Goal: Task Accomplishment & Management: Manage account settings

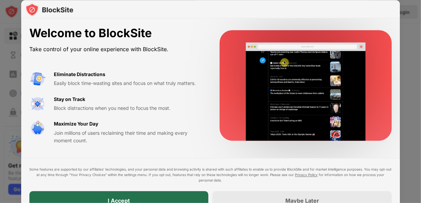
click at [155, 194] on div "I Accept" at bounding box center [118, 200] width 179 height 19
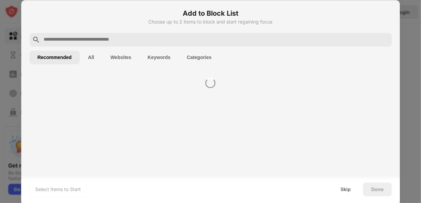
click at [348, 191] on div "Skip" at bounding box center [346, 189] width 10 height 5
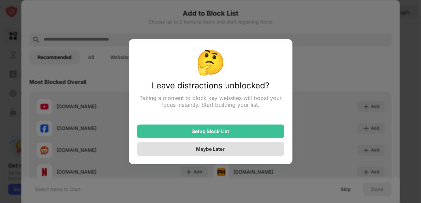
click at [210, 154] on div "Maybe Later" at bounding box center [210, 149] width 147 height 14
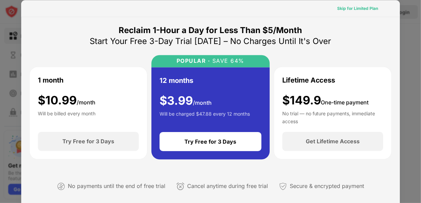
click at [363, 11] on div "Skip for Limited Plan" at bounding box center [357, 8] width 41 height 7
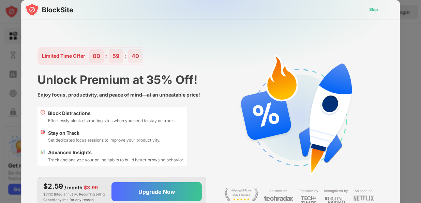
click at [377, 9] on div "Skip" at bounding box center [373, 9] width 9 height 7
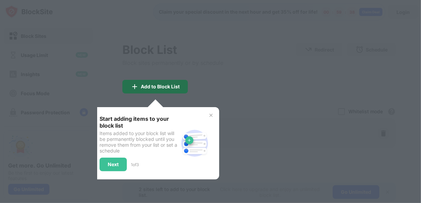
click at [168, 85] on div "Add to Block List" at bounding box center [160, 86] width 39 height 5
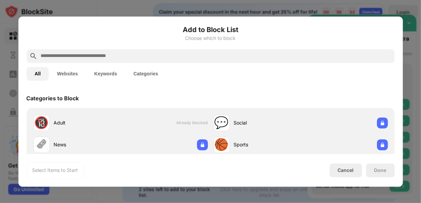
click at [79, 57] on input "text" at bounding box center [216, 56] width 352 height 8
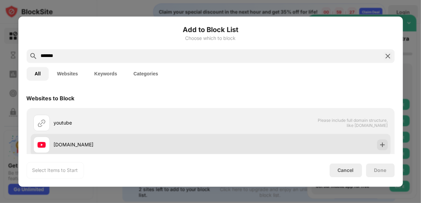
type input "*******"
click at [55, 147] on div "youtube.com" at bounding box center [132, 144] width 157 height 7
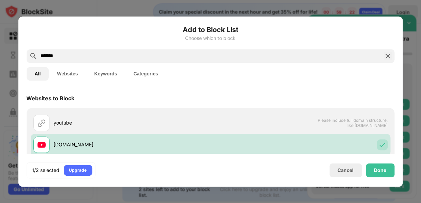
click at [116, 77] on button "Keywords" at bounding box center [105, 74] width 39 height 14
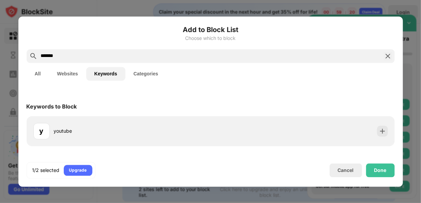
click at [48, 76] on button "All" at bounding box center [38, 74] width 23 height 14
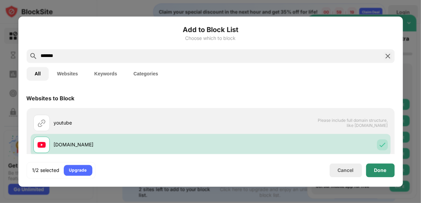
click at [378, 171] on div "Done" at bounding box center [380, 169] width 12 height 5
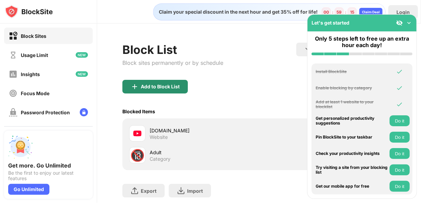
click at [161, 89] on div "Add to Block List" at bounding box center [154, 87] width 65 height 14
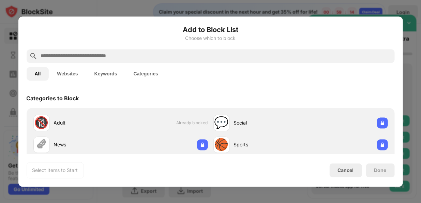
click at [120, 53] on input "text" at bounding box center [216, 56] width 352 height 8
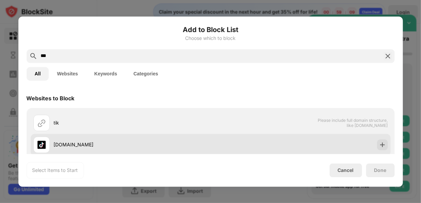
type input "***"
click at [72, 140] on div "tiktok.com" at bounding box center [121, 144] width 177 height 16
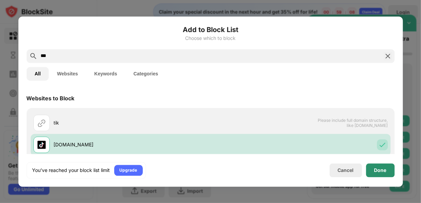
click at [378, 173] on div "Done" at bounding box center [380, 170] width 29 height 14
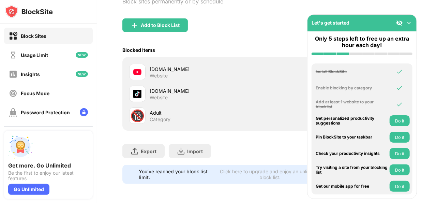
scroll to position [92, 0]
click at [396, 124] on button "Do it" at bounding box center [400, 120] width 20 height 11
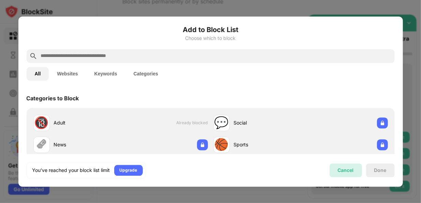
click at [350, 170] on div "Cancel" at bounding box center [346, 170] width 16 height 6
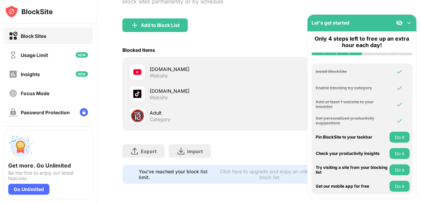
click at [401, 137] on button "Do it" at bounding box center [400, 137] width 20 height 11
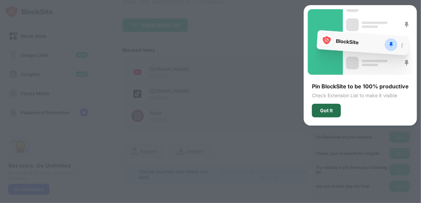
click at [328, 113] on div "Got It" at bounding box center [326, 111] width 29 height 14
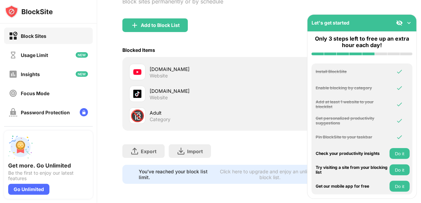
click at [404, 151] on button "Do it" at bounding box center [400, 153] width 20 height 11
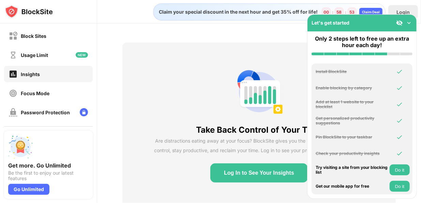
click at [401, 170] on button "Do it" at bounding box center [400, 169] width 20 height 11
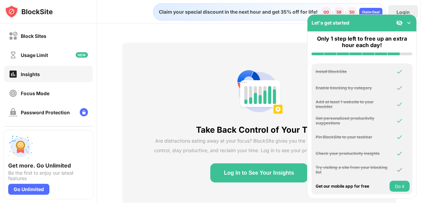
click at [398, 185] on button "Do it" at bounding box center [400, 186] width 20 height 11
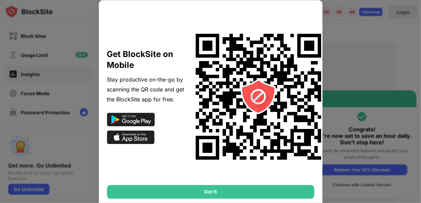
click at [248, 193] on div "Got It" at bounding box center [210, 192] width 207 height 14
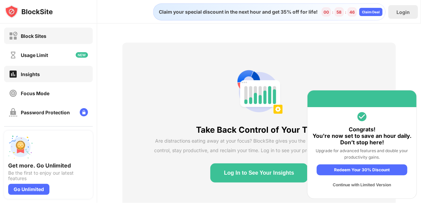
click at [59, 34] on div "Block Sites" at bounding box center [48, 36] width 89 height 16
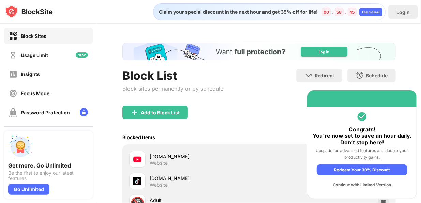
scroll to position [92, 0]
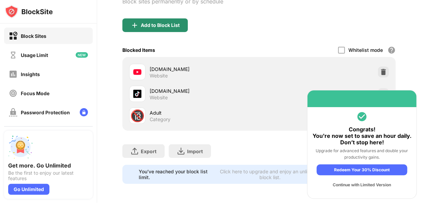
click at [158, 25] on div "Add to Block List" at bounding box center [154, 25] width 65 height 14
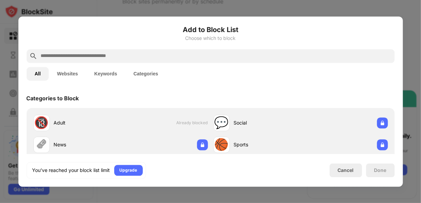
click at [377, 171] on div "Done" at bounding box center [380, 169] width 12 height 5
click at [346, 177] on div "Cancel" at bounding box center [346, 170] width 32 height 14
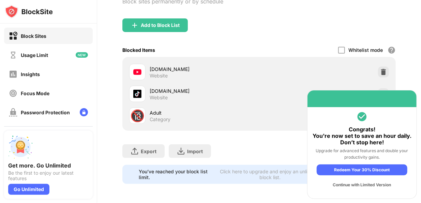
drag, startPoint x: 158, startPoint y: 111, endPoint x: 149, endPoint y: 113, distance: 9.2
click at [155, 116] on div "Category" at bounding box center [160, 119] width 21 height 6
click at [143, 112] on div "🔞" at bounding box center [137, 116] width 14 height 14
click at [163, 88] on div "tiktok.com" at bounding box center [204, 90] width 109 height 7
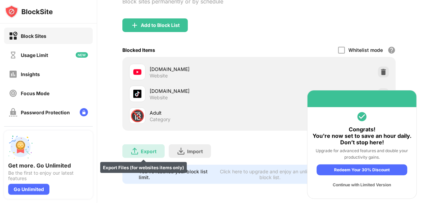
click at [137, 147] on img at bounding box center [135, 151] width 8 height 8
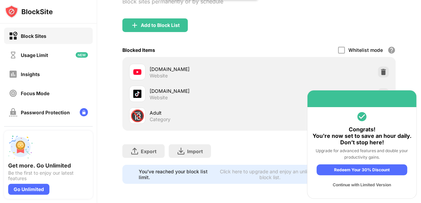
click at [321, 33] on div "Add to Block List" at bounding box center [259, 30] width 274 height 25
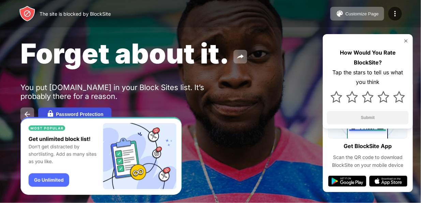
click at [76, 112] on div "Password Protection" at bounding box center [79, 114] width 47 height 5
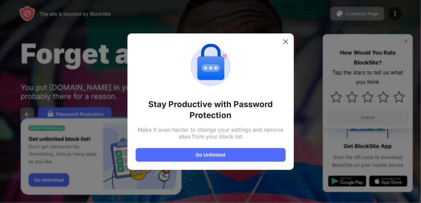
click at [223, 178] on div at bounding box center [210, 101] width 421 height 203
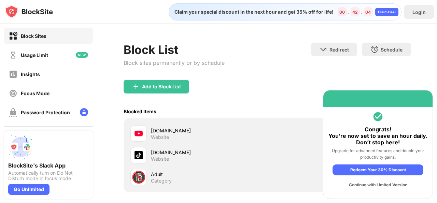
click at [174, 127] on div "youtube.com" at bounding box center [209, 130] width 116 height 7
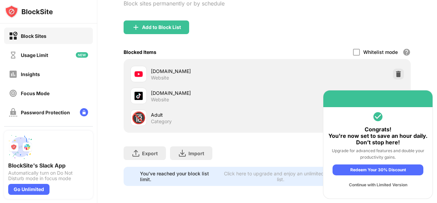
scroll to position [66, 0]
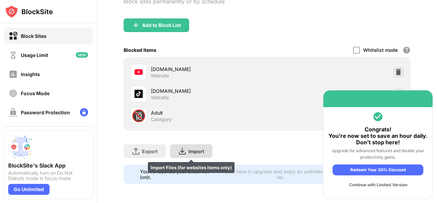
click at [203, 146] on div "Import Import Files (for websites items only)" at bounding box center [191, 151] width 42 height 14
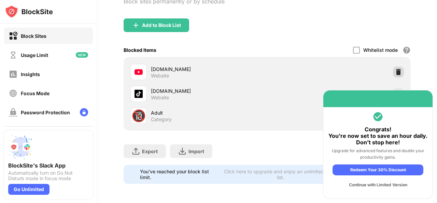
click at [395, 69] on img at bounding box center [398, 72] width 7 height 7
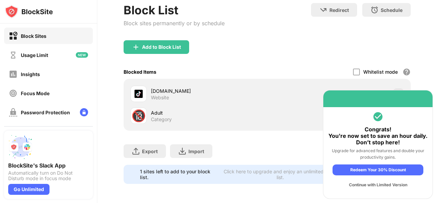
scroll to position [44, 0]
click at [395, 90] on img at bounding box center [398, 93] width 7 height 7
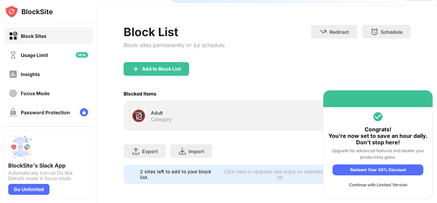
scroll to position [23, 0]
click at [157, 66] on div "Add to Block List" at bounding box center [161, 68] width 39 height 5
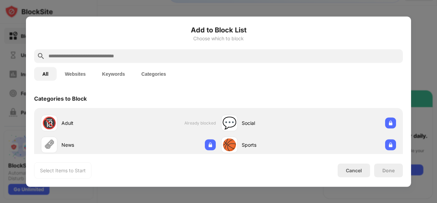
click at [146, 56] on input "text" at bounding box center [224, 56] width 352 height 8
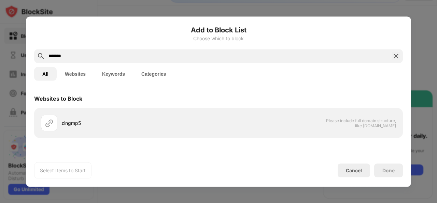
scroll to position [41, 0]
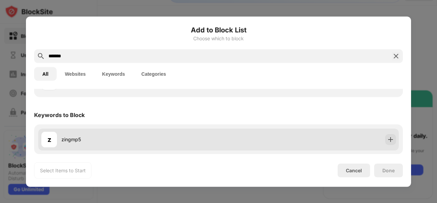
type input "*******"
click at [108, 141] on div "zingmp5" at bounding box center [139, 139] width 157 height 7
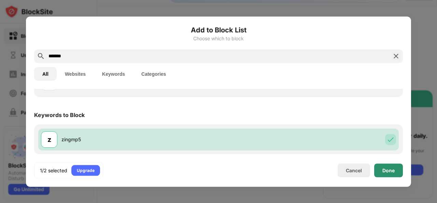
click at [388, 173] on div "Done" at bounding box center [388, 169] width 12 height 5
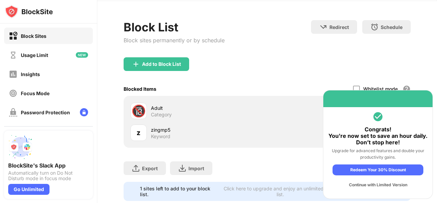
scroll to position [44, 0]
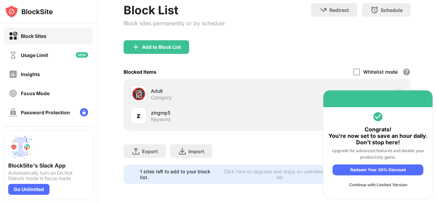
drag, startPoint x: 211, startPoint y: 110, endPoint x: 226, endPoint y: 114, distance: 16.2
click at [213, 113] on div "zingmp5 Keyword" at bounding box center [209, 115] width 116 height 13
click at [386, 186] on div "Continue with Limited Version" at bounding box center [377, 184] width 91 height 11
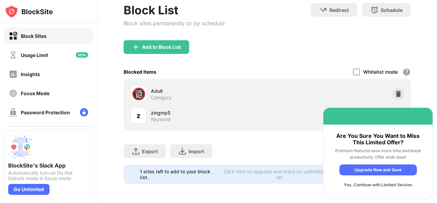
click at [388, 186] on div "Yes, Continue with Limited Version" at bounding box center [377, 184] width 77 height 11
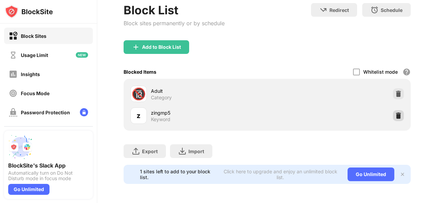
click at [395, 112] on img at bounding box center [398, 115] width 7 height 7
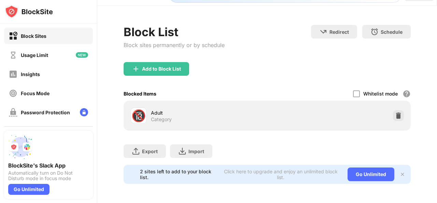
click at [396, 112] on img at bounding box center [398, 115] width 7 height 7
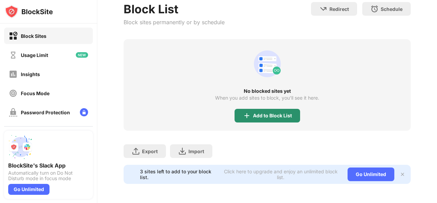
click at [248, 114] on div "Add to Block List" at bounding box center [266, 116] width 65 height 14
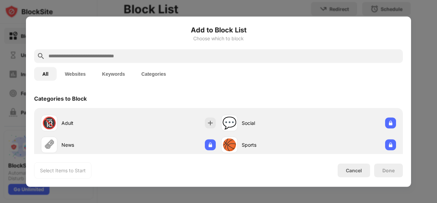
scroll to position [171, 0]
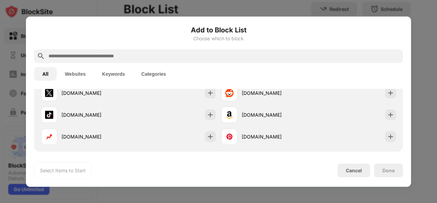
click at [102, 57] on input "text" at bounding box center [224, 56] width 352 height 8
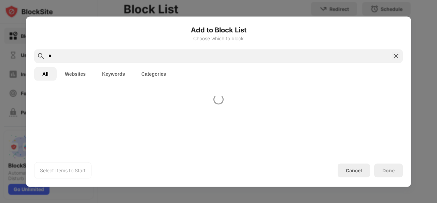
scroll to position [0, 0]
type input "*"
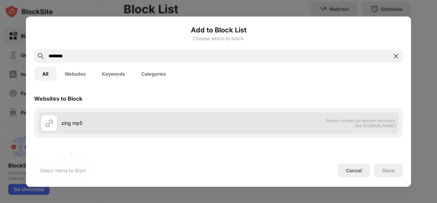
click at [141, 124] on div "zing mp5" at bounding box center [139, 122] width 157 height 7
click at [93, 125] on div "zing mp5" at bounding box center [139, 122] width 157 height 7
click at [96, 125] on div "zing mp5" at bounding box center [139, 122] width 157 height 7
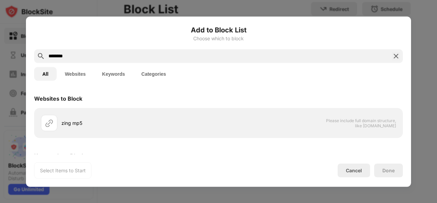
click at [79, 75] on button "Websites" at bounding box center [75, 74] width 37 height 14
click at [76, 75] on button "Websites" at bounding box center [75, 74] width 37 height 14
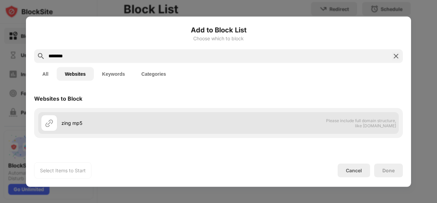
click at [106, 126] on div "zing mp5" at bounding box center [139, 122] width 157 height 7
click at [107, 119] on div "zing mp5" at bounding box center [139, 122] width 157 height 7
click at [274, 121] on div "zing mp5 Please include full domain structure, like domain.com" at bounding box center [218, 123] width 360 height 22
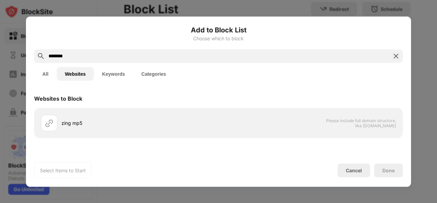
drag, startPoint x: 94, startPoint y: 56, endPoint x: 0, endPoint y: 59, distance: 94.2
click at [0, 203] on div "Add to Block List Choose which to block ******** All Websites Keywords Categori…" at bounding box center [218, 203] width 437 height 0
paste input "**********"
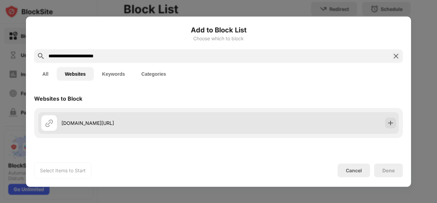
type input "**********"
click at [121, 123] on div "zingmp3.vn/mymusic" at bounding box center [139, 122] width 157 height 7
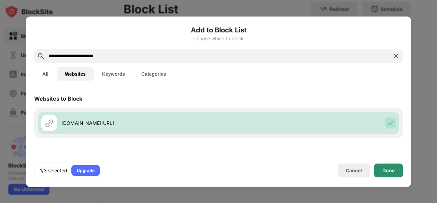
click at [395, 171] on div "Done" at bounding box center [388, 170] width 29 height 14
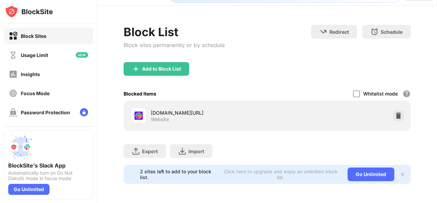
scroll to position [23, 0]
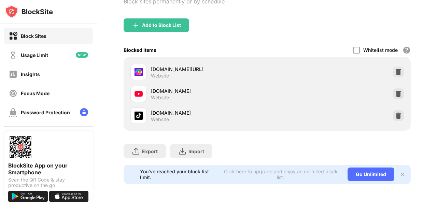
scroll to position [93, 0]
click at [48, 53] on div "Usage Limit" at bounding box center [34, 55] width 27 height 6
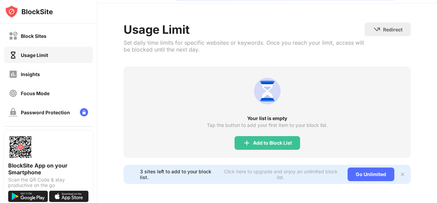
scroll to position [25, 0]
